Goal: Communication & Community: Ask a question

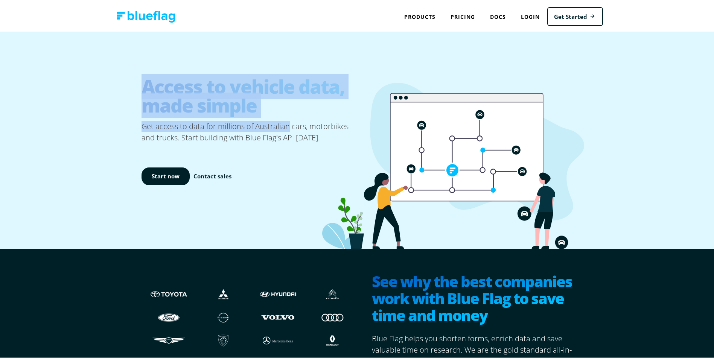
click at [127, 82] on div "Access to vehicle data, made simple Get access to data for millions of Australi…" at bounding box center [360, 138] width 720 height 217
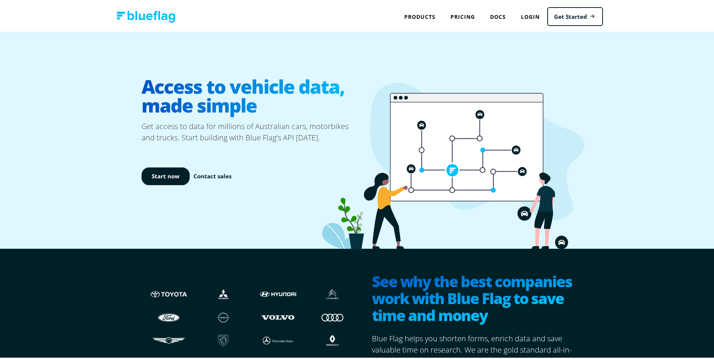
drag, startPoint x: 127, startPoint y: 82, endPoint x: 325, endPoint y: 139, distance: 206.2
click at [324, 139] on icon at bounding box center [453, 164] width 262 height 167
click at [461, 20] on link "Pricing" at bounding box center [463, 15] width 40 height 15
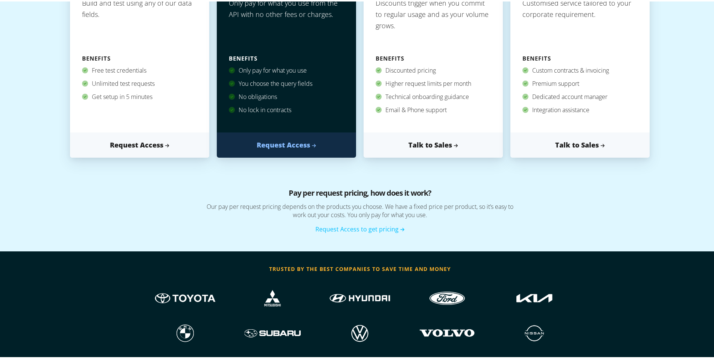
scroll to position [301, 0]
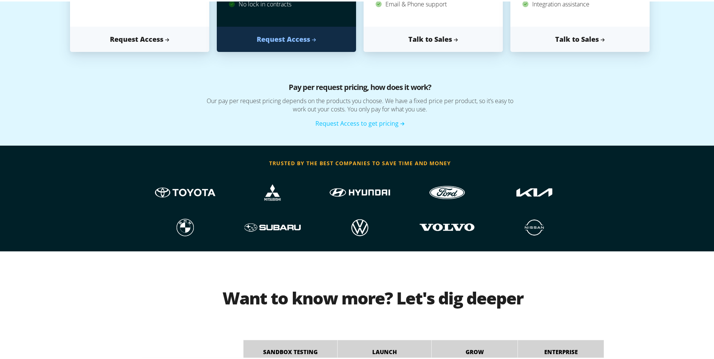
click at [570, 199] on div at bounding box center [534, 191] width 87 height 35
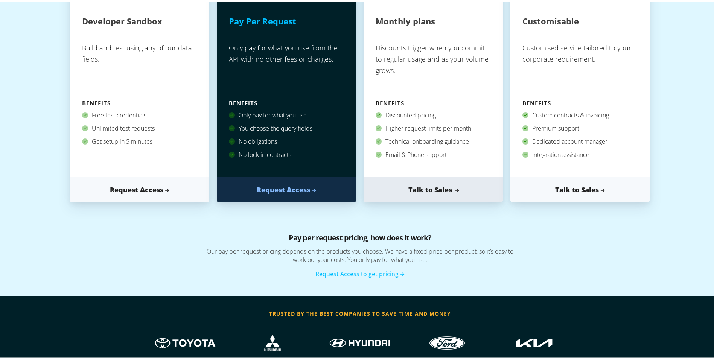
scroll to position [113, 0]
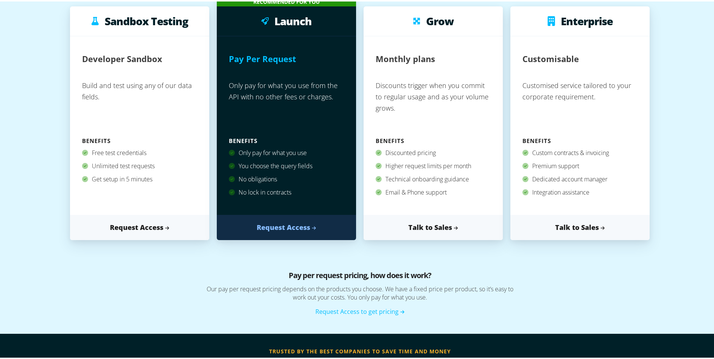
drag, startPoint x: 456, startPoint y: 199, endPoint x: 360, endPoint y: 137, distance: 114.4
click at [360, 137] on div "Sandbox Testing Developer Sandbox Build and test using any of our data fields. …" at bounding box center [360, 116] width 705 height 291
click at [521, 262] on div "Sandbox Testing Developer Sandbox Build and test using any of our data fields. …" at bounding box center [360, 116] width 705 height 291
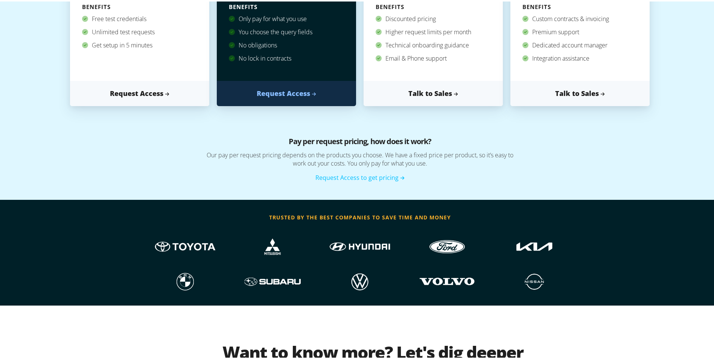
scroll to position [301, 0]
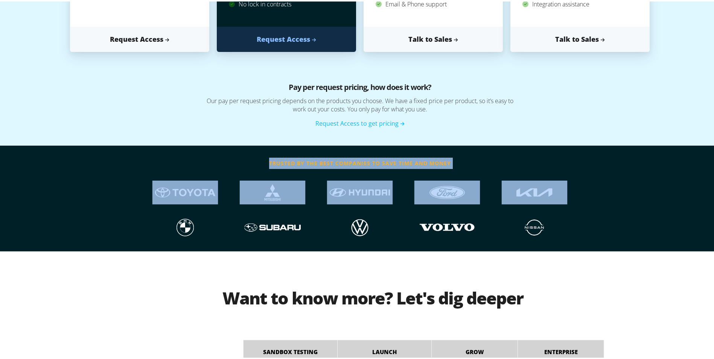
drag, startPoint x: 264, startPoint y: 162, endPoint x: 489, endPoint y: 175, distance: 225.9
click at [489, 175] on section "trusted by the best companies to save time and money" at bounding box center [360, 203] width 437 height 94
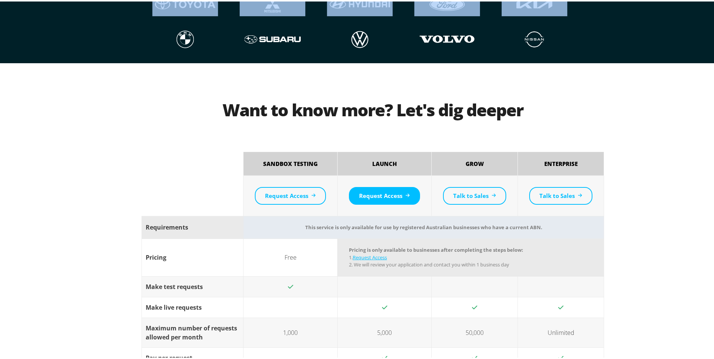
scroll to position [678, 0]
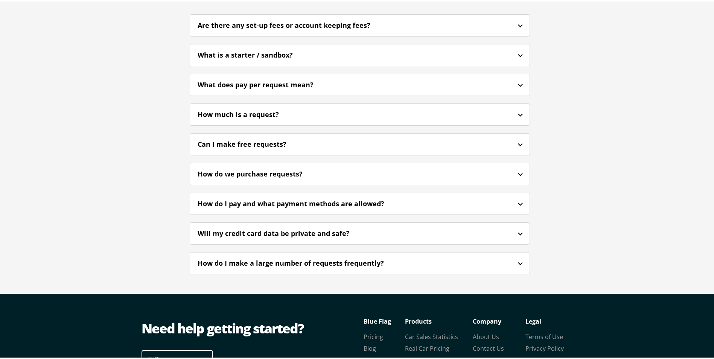
scroll to position [1835, 0]
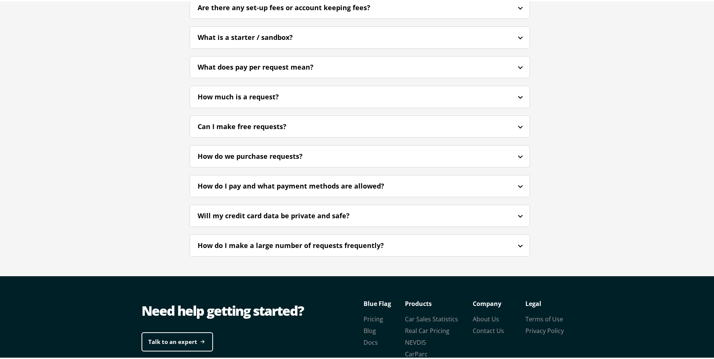
click at [512, 206] on div "Will my credit card data be private and safe?" at bounding box center [360, 215] width 340 height 18
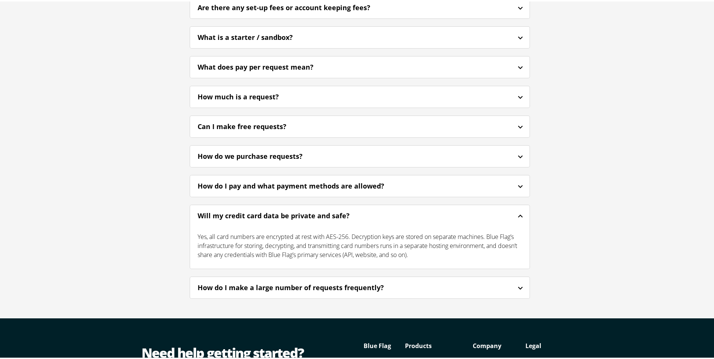
click at [512, 206] on div "Will my credit card data be private and safe?" at bounding box center [360, 215] width 340 height 18
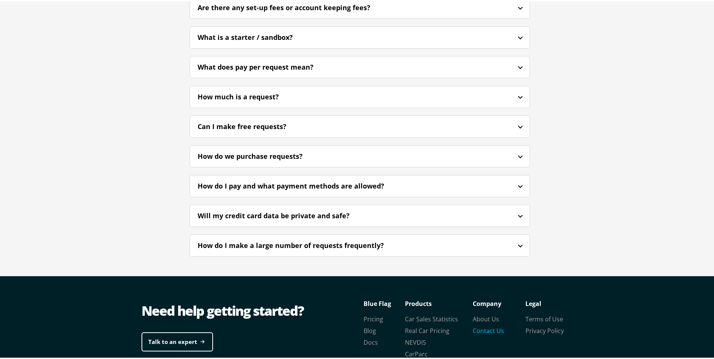
click at [486, 325] on link "Contact Us" at bounding box center [488, 329] width 31 height 8
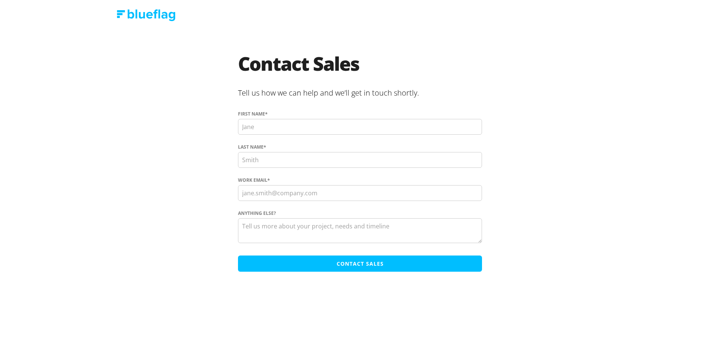
click at [287, 127] on input "First name *" at bounding box center [360, 127] width 244 height 16
type input "Jake"
type input "Sale"
click at [269, 192] on input "Work Email *" at bounding box center [360, 193] width 244 height 16
drag, startPoint x: 304, startPoint y: 193, endPoint x: 177, endPoint y: 167, distance: 130.3
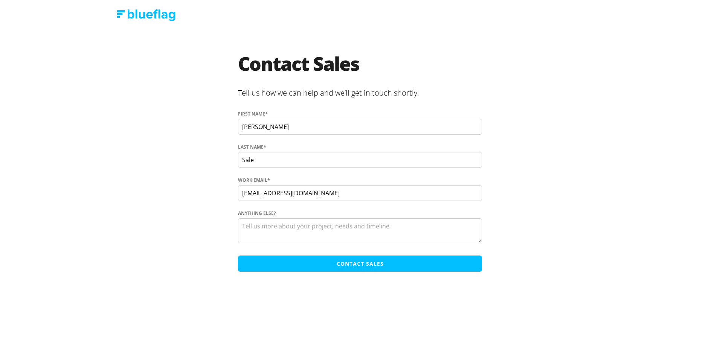
click at [177, 167] on section "Contact Sales Tell us how we can help and we’ll get in touch shortly. First nam…" at bounding box center [360, 164] width 437 height 221
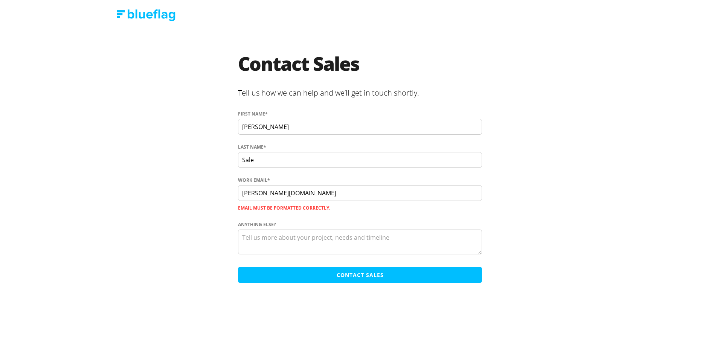
type input "j.sale98@gmail.com"
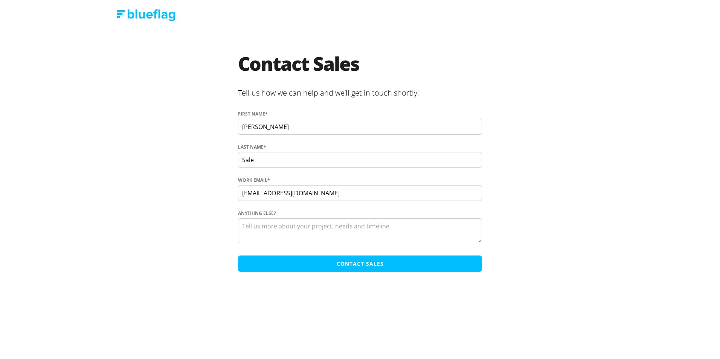
click at [290, 231] on textarea "Anything else?" at bounding box center [360, 230] width 244 height 25
type textarea "U"
type textarea "D"
drag, startPoint x: 370, startPoint y: 230, endPoint x: 353, endPoint y: 230, distance: 17.3
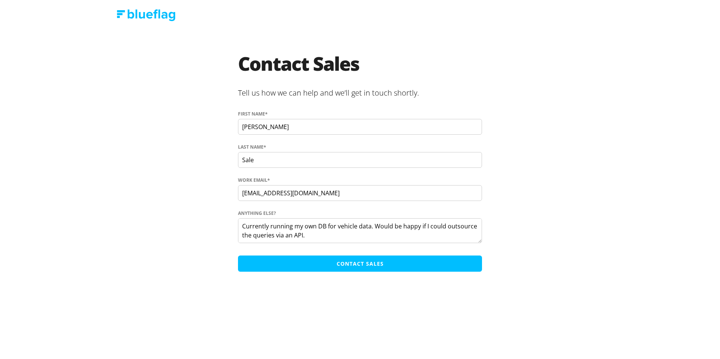
click at [353, 230] on textarea "Private seller to dealer platform. Wanting a Rego API and also curious as to wh…" at bounding box center [360, 230] width 244 height 25
click at [356, 227] on textarea "Private seller to dealer platform. Wanting a Rego API and also curious as to wh…" at bounding box center [360, 230] width 244 height 25
click at [361, 226] on textarea "Private seller to dealer platform. Wanting a Rego API and also curious as to wh…" at bounding box center [360, 230] width 244 height 25
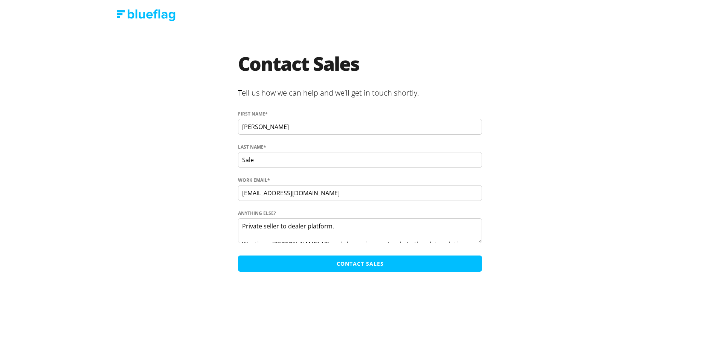
click at [307, 225] on textarea "Private seller to dealer platform. Wanting a Rego API and also curious as to wh…" at bounding box center [360, 230] width 244 height 25
click at [389, 224] on textarea "Private seller to dealer auction platform. Wanting a Rego API and also curious …" at bounding box center [360, 230] width 244 height 25
click at [376, 220] on textarea "Private seller to dealer auction platform. Wanting a Rego API and also curious …" at bounding box center [360, 230] width 244 height 25
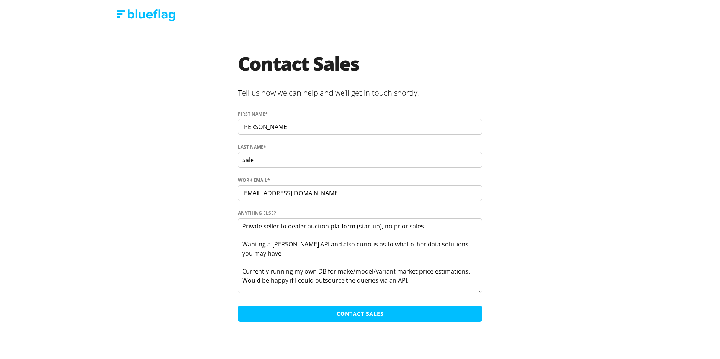
scroll to position [0, 0]
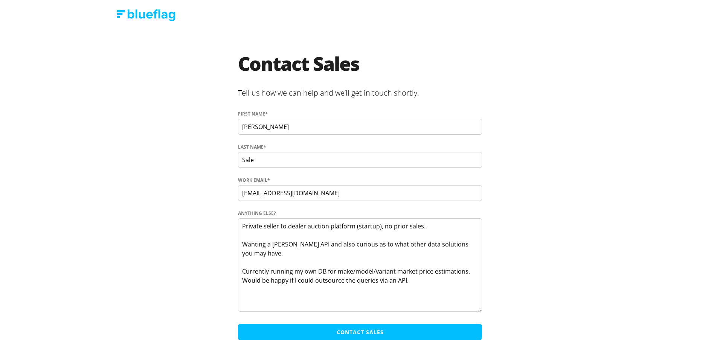
drag, startPoint x: 479, startPoint y: 239, endPoint x: 482, endPoint y: 291, distance: 52.0
click at [482, 291] on section "Contact Sales Tell us how we can help and we’ll get in touch shortly. First nam…" at bounding box center [360, 199] width 437 height 290
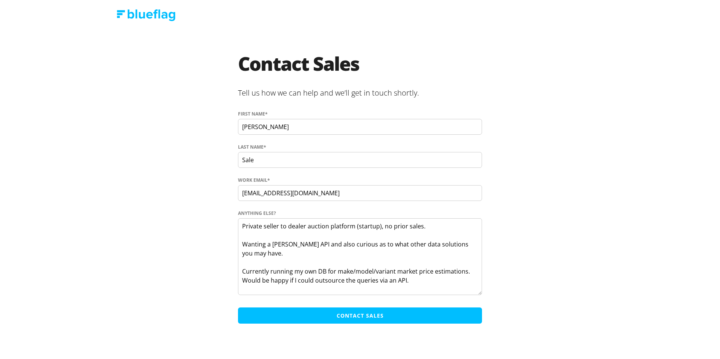
click at [252, 245] on textarea "Private seller to dealer auction platform (startup), no prior sales. Wanting a …" at bounding box center [360, 256] width 244 height 77
click at [341, 236] on textarea "Private seller to dealer auction platform (startup), no prior sales. Seekinga R…" at bounding box center [360, 256] width 244 height 77
click at [346, 248] on textarea "Private seller to dealer auction platform (startup), no prior sales. Seekinga R…" at bounding box center [360, 256] width 244 height 77
click at [339, 256] on textarea "Private seller to dealer auction platform (startup), no prior sales. Seekinga R…" at bounding box center [360, 256] width 244 height 77
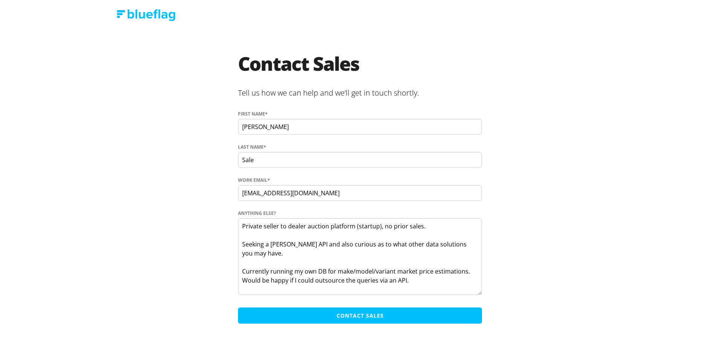
click at [277, 253] on textarea "Private seller to dealer auction platform (startup), no prior sales. Seeking a …" at bounding box center [360, 256] width 244 height 77
click at [284, 244] on textarea "Private seller to dealer auction platform (startup), no prior sales. Seeking a …" at bounding box center [360, 256] width 244 height 77
click at [338, 252] on textarea "Private seller to dealer auction platform (startup), no prior sales. Seeking a …" at bounding box center [360, 256] width 244 height 77
click at [424, 282] on textarea "Private seller to dealer auction platform (startup), no prior sales. Seeking a …" at bounding box center [360, 256] width 244 height 77
drag, startPoint x: 404, startPoint y: 316, endPoint x: 402, endPoint y: 279, distance: 36.6
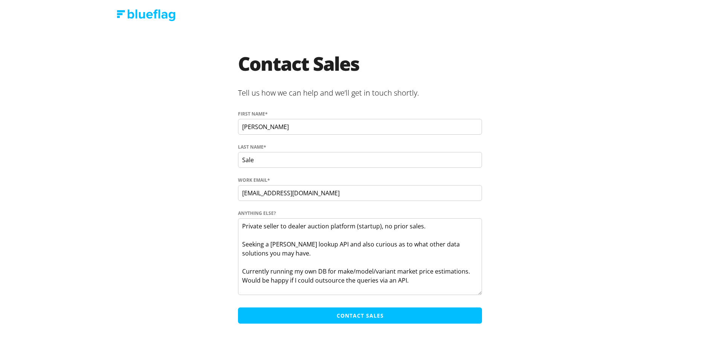
click at [402, 279] on form "First name * Jake Last name * Sale Work Email * j.sale98@gmail.com Anything els…" at bounding box center [360, 219] width 244 height 217
click at [419, 278] on textarea "Private seller to dealer auction platform (startup), no prior sales. Seeking a …" at bounding box center [360, 256] width 244 height 77
drag, startPoint x: 422, startPoint y: 280, endPoint x: 383, endPoint y: 281, distance: 38.8
click at [383, 281] on textarea "Private seller to dealer auction platform (startup), no prior sales. Seeking a …" at bounding box center [360, 256] width 244 height 77
click at [347, 281] on textarea "Private seller to dealer auction platform (startup), no prior sales. Seeking a …" at bounding box center [360, 256] width 244 height 77
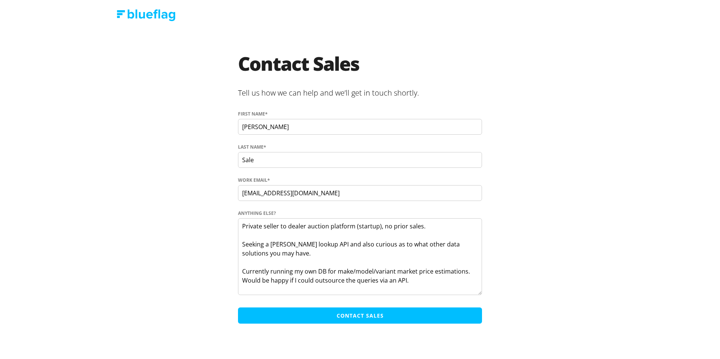
click at [349, 280] on textarea "Private seller to dealer auction platform (startup), no prior sales. Seeking a …" at bounding box center [360, 256] width 244 height 77
click at [420, 284] on textarea "Private seller to dealer auction platform (startup), no prior sales. Seeking a …" at bounding box center [360, 256] width 244 height 77
type textarea "Private seller to dealer auction platform (startup), no prior sales. Seeking a …"
click at [395, 313] on input "Contact Sales" at bounding box center [360, 316] width 244 height 16
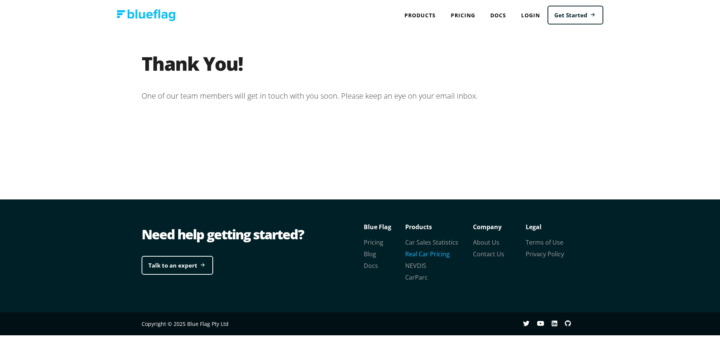
click at [430, 256] on link "Real Car Pricing" at bounding box center [427, 254] width 44 height 8
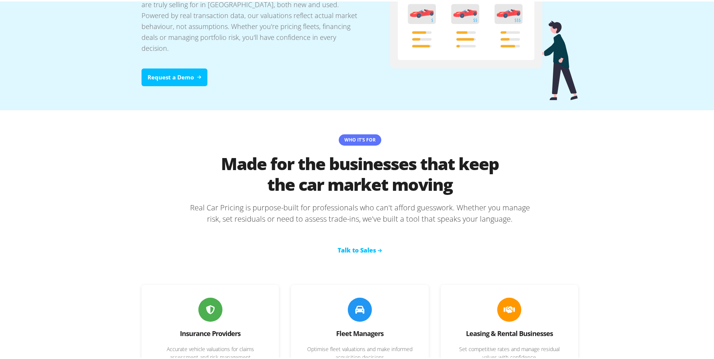
scroll to position [226, 0]
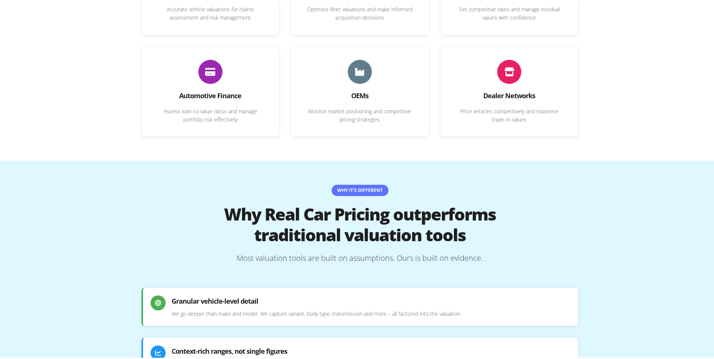
drag, startPoint x: 558, startPoint y: 213, endPoint x: 562, endPoint y: 215, distance: 4.9
drag, startPoint x: 562, startPoint y: 215, endPoint x: 559, endPoint y: 281, distance: 65.2
click at [559, 285] on div "Granular vehicle-level detail We go deeper than make and model. We capture vari…" at bounding box center [360, 304] width 437 height 38
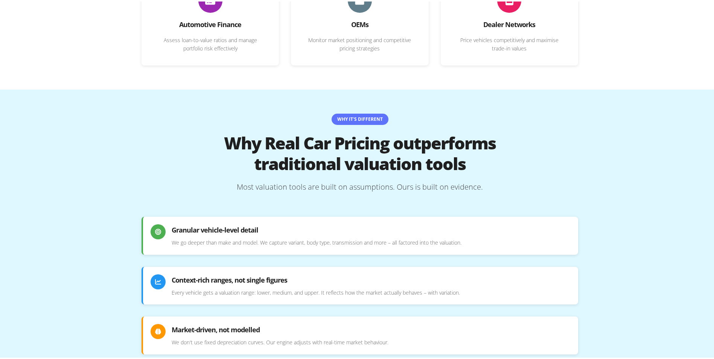
scroll to position [527, 0]
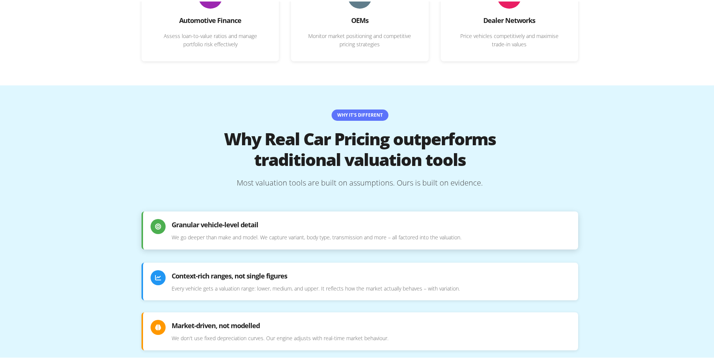
click at [176, 232] on p "We go deeper than make and model. We capture variant, body type, transmission a…" at bounding box center [371, 236] width 399 height 8
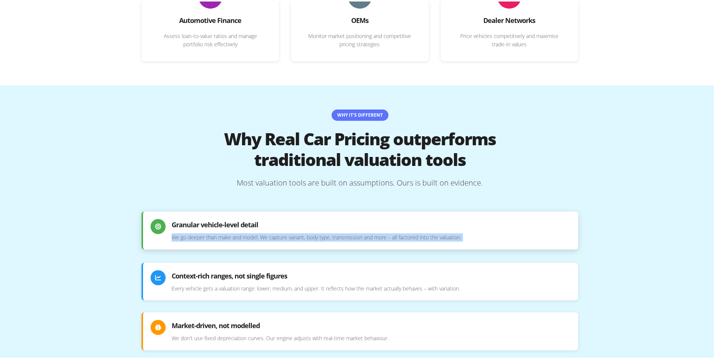
click at [176, 232] on p "We go deeper than make and model. We capture variant, body type, transmission a…" at bounding box center [371, 236] width 399 height 8
drag, startPoint x: 176, startPoint y: 226, endPoint x: 191, endPoint y: 232, distance: 15.9
click at [191, 231] on div "Granular vehicle-level detail We go deeper than make and model. We capture vari…" at bounding box center [360, 229] width 437 height 38
click at [200, 232] on p "We go deeper than make and model. We capture variant, body type, transmission a…" at bounding box center [371, 236] width 399 height 8
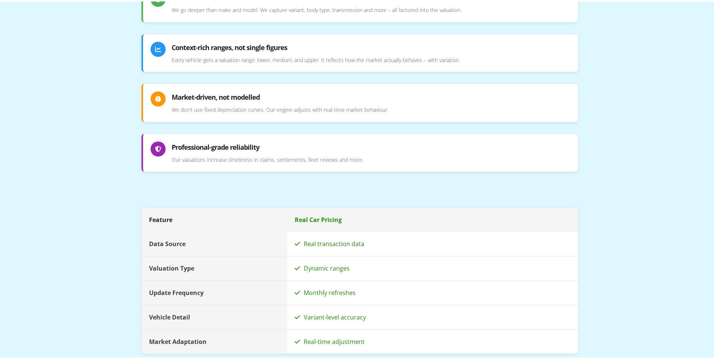
scroll to position [828, 0]
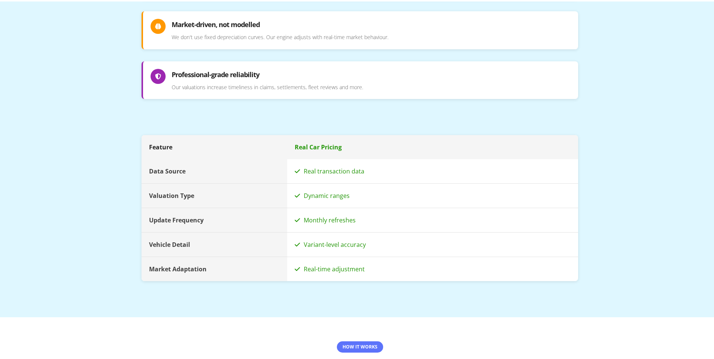
click at [311, 189] on div "Dynamic ranges" at bounding box center [432, 194] width 291 height 24
drag, startPoint x: 364, startPoint y: 210, endPoint x: 134, endPoint y: 200, distance: 230.3
click at [134, 200] on div "Why It's Different Why Real Car Pricing outperforms traditional valuation tools…" at bounding box center [360, 49] width 452 height 533
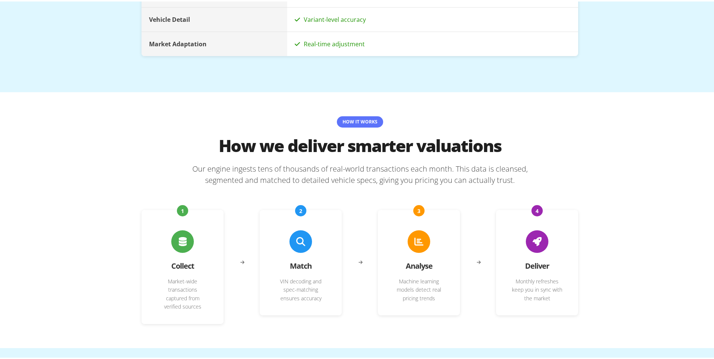
scroll to position [1054, 0]
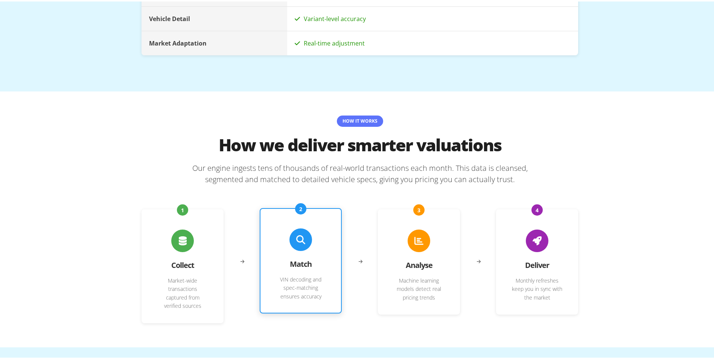
click at [309, 257] on h3 "Match" at bounding box center [301, 262] width 56 height 11
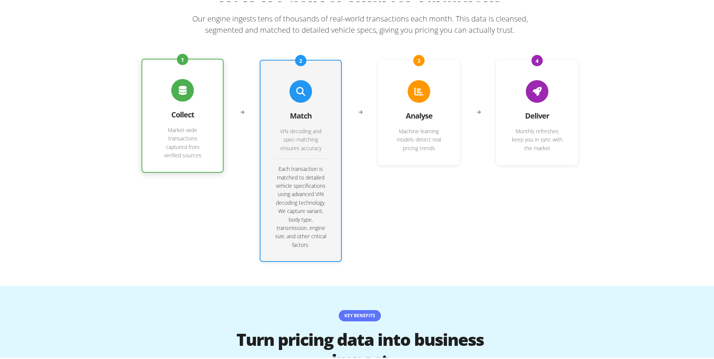
scroll to position [1205, 0]
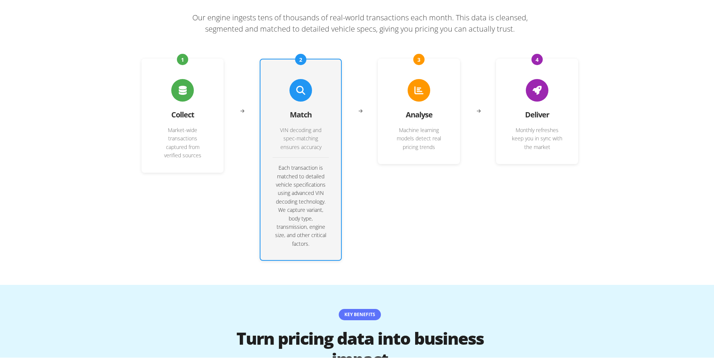
click at [134, 85] on div "How It Works How we deliver smarter valuations Our engine ingests tens of thous…" at bounding box center [360, 111] width 452 height 344
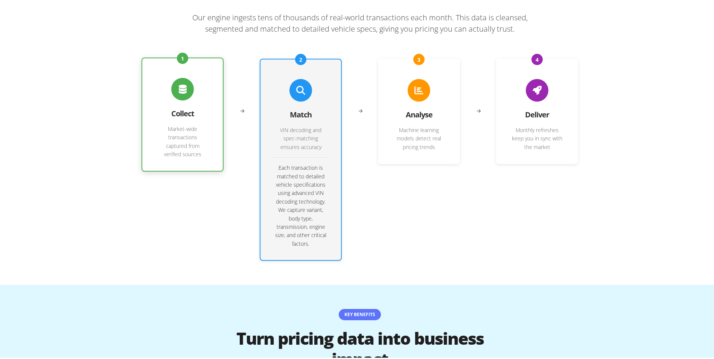
click at [190, 95] on div "1 Collect Market-wide transactions captured from verified sources" at bounding box center [183, 113] width 82 height 114
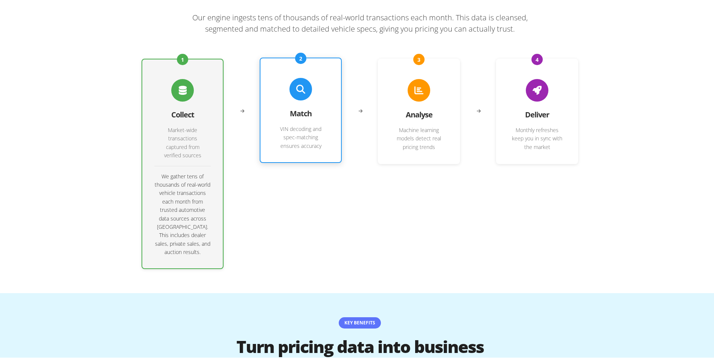
click at [296, 146] on div "2 Match VIN decoding and spec-matching ensures accuracy" at bounding box center [301, 108] width 82 height 105
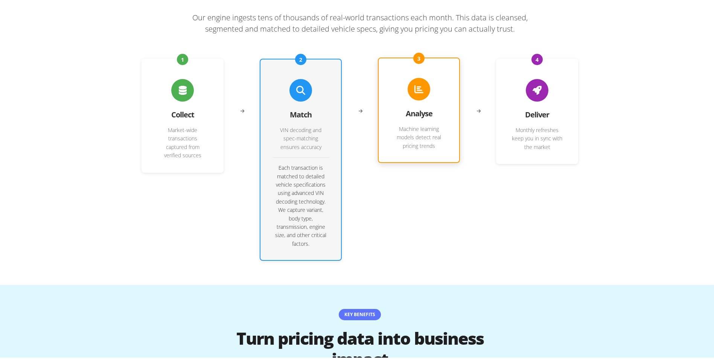
click at [396, 136] on p "Machine learning models detect real pricing trends" at bounding box center [419, 136] width 56 height 25
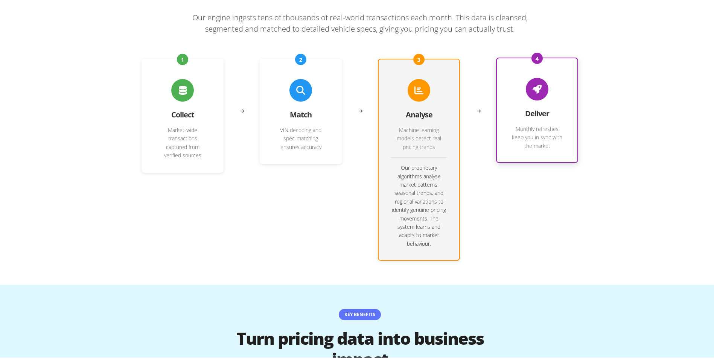
click at [539, 143] on div "4 Deliver Monthly refreshes keep you in sync with the market" at bounding box center [537, 108] width 82 height 105
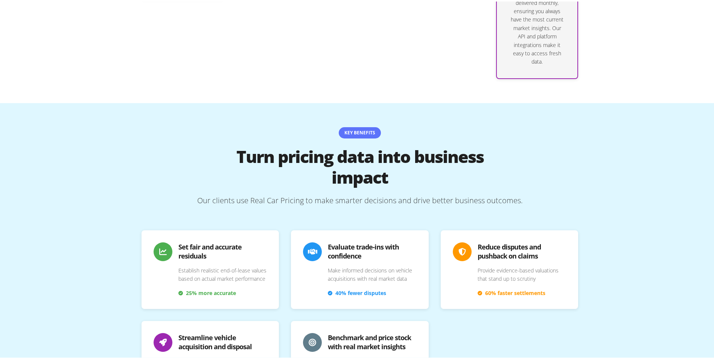
scroll to position [1468, 0]
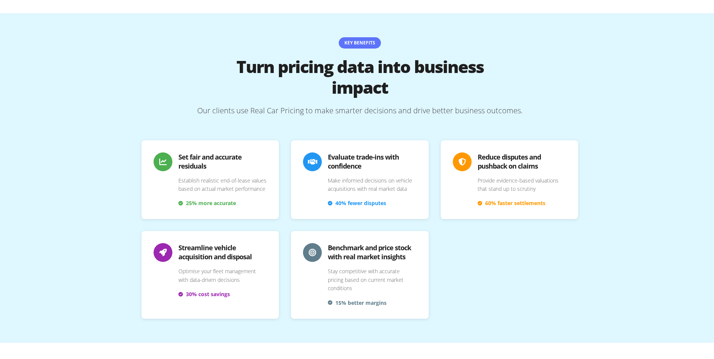
click at [573, 243] on div "Set fair and accurate residuals Establish realistic end-of-lease values based o…" at bounding box center [360, 228] width 437 height 178
click at [359, 197] on span "40% fewer disputes" at bounding box center [360, 201] width 51 height 8
drag, startPoint x: 359, startPoint y: 189, endPoint x: 379, endPoint y: 198, distance: 21.6
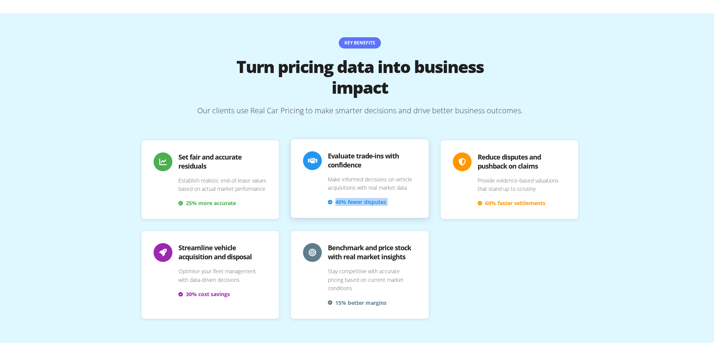
click at [378, 198] on div "Evaluate trade-ins with confidence Make informed decisions on vehicle acquisiti…" at bounding box center [359, 177] width 137 height 79
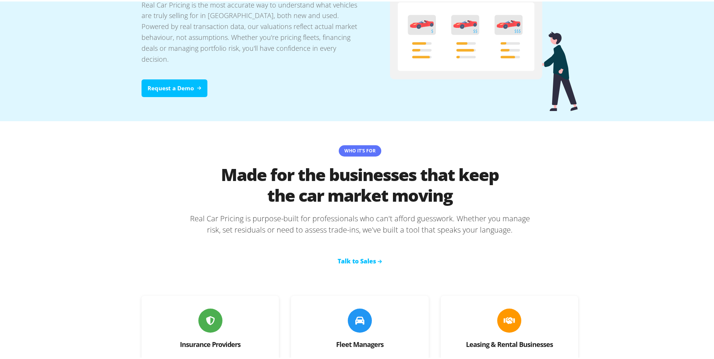
scroll to position [0, 0]
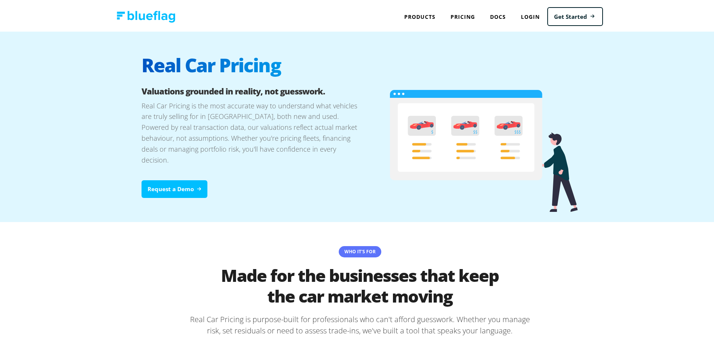
drag, startPoint x: 563, startPoint y: 255, endPoint x: 544, endPoint y: 163, distance: 93.9
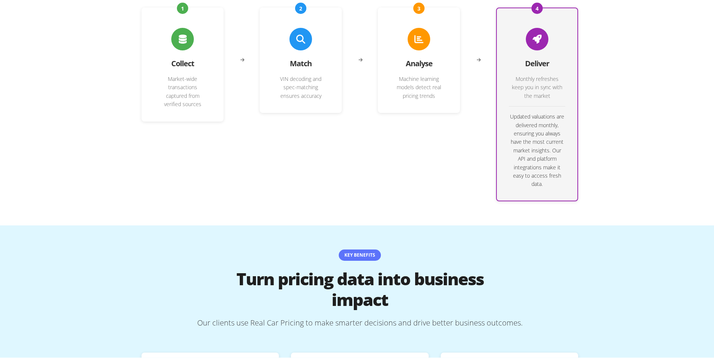
scroll to position [1906, 0]
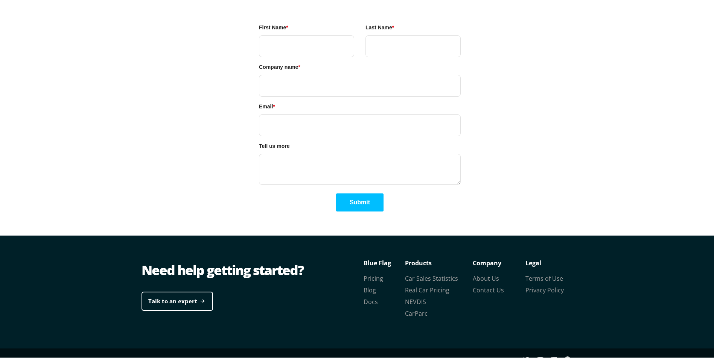
drag, startPoint x: 561, startPoint y: 139, endPoint x: 588, endPoint y: 363, distance: 224.9
click at [413, 296] on link "NEVDIS" at bounding box center [415, 300] width 21 height 8
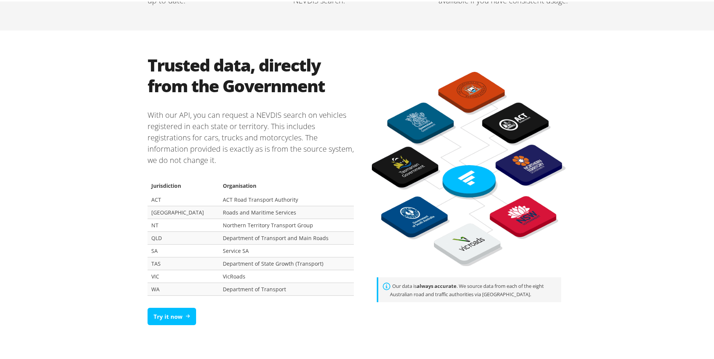
scroll to position [414, 0]
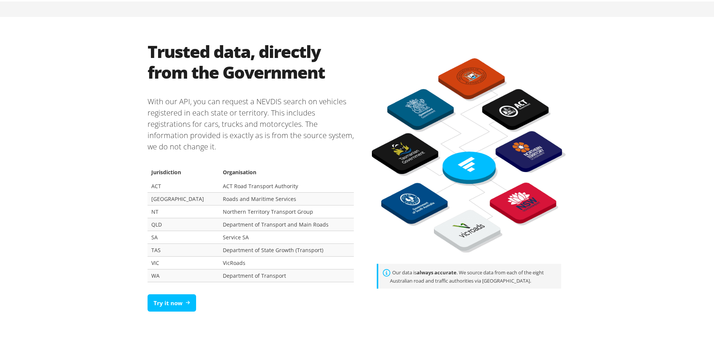
click at [262, 101] on p "With our API, you can request a NEVDIS search on vehicles registered in each st…" at bounding box center [251, 122] width 206 height 69
copy p "NEVDIS"
